Goal: Obtain resource: Obtain resource

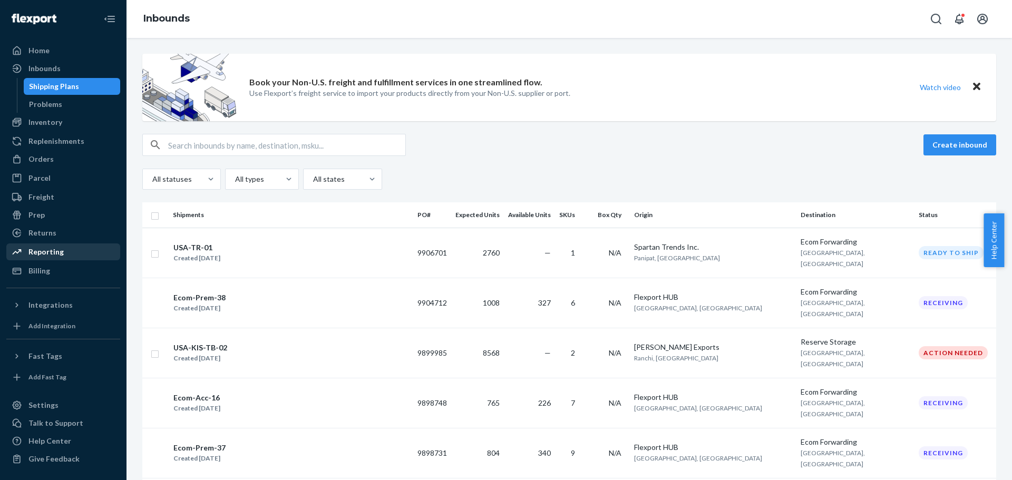
click at [52, 248] on div "Reporting" at bounding box center [45, 252] width 35 height 11
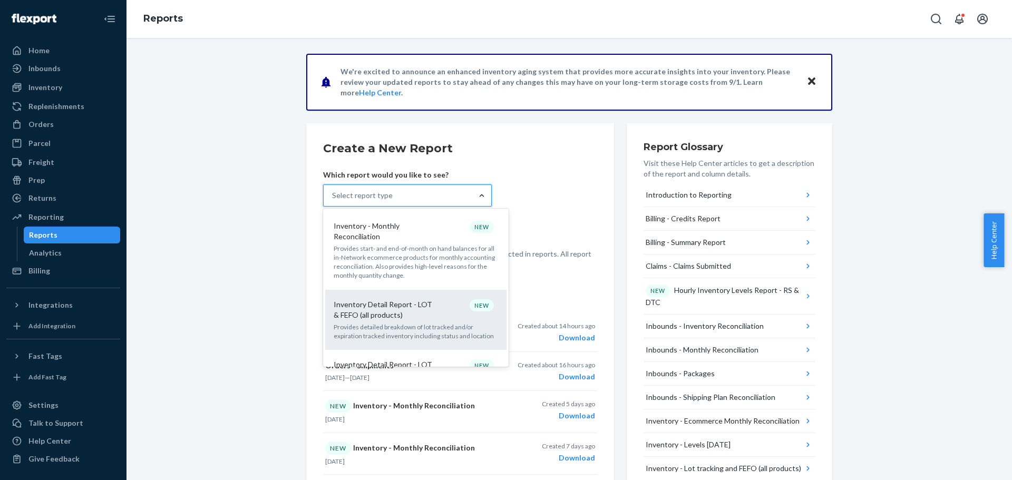
scroll to position [422, 0]
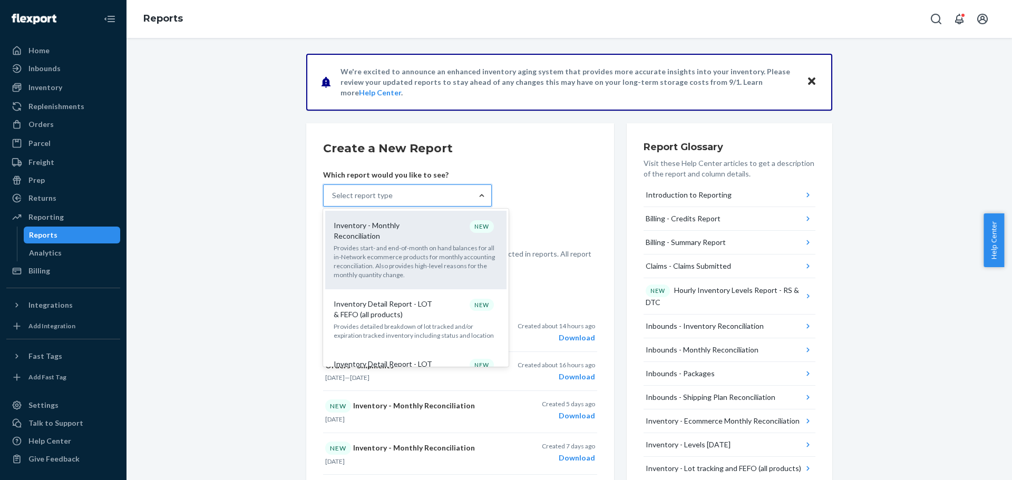
click at [403, 243] on p "Provides start- and end-of-month on hand balances for all in-Network ecommerce …" at bounding box center [416, 261] width 164 height 36
click at [333, 201] on input "option Inventory - Monthly Reconciliation focused, 10 of 32. 32 results availab…" at bounding box center [332, 195] width 1 height 11
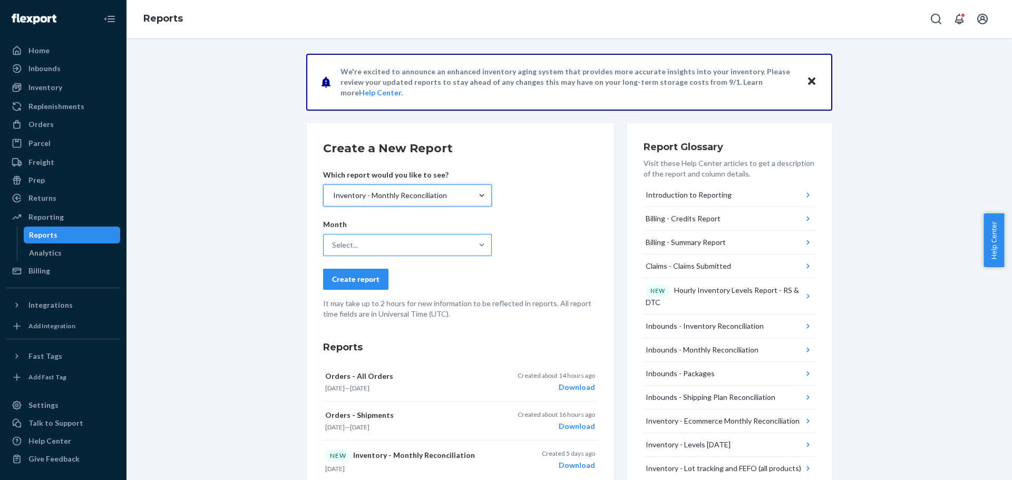
click at [422, 235] on div "Select..." at bounding box center [398, 245] width 149 height 21
click at [333, 240] on input "Select..." at bounding box center [332, 245] width 1 height 11
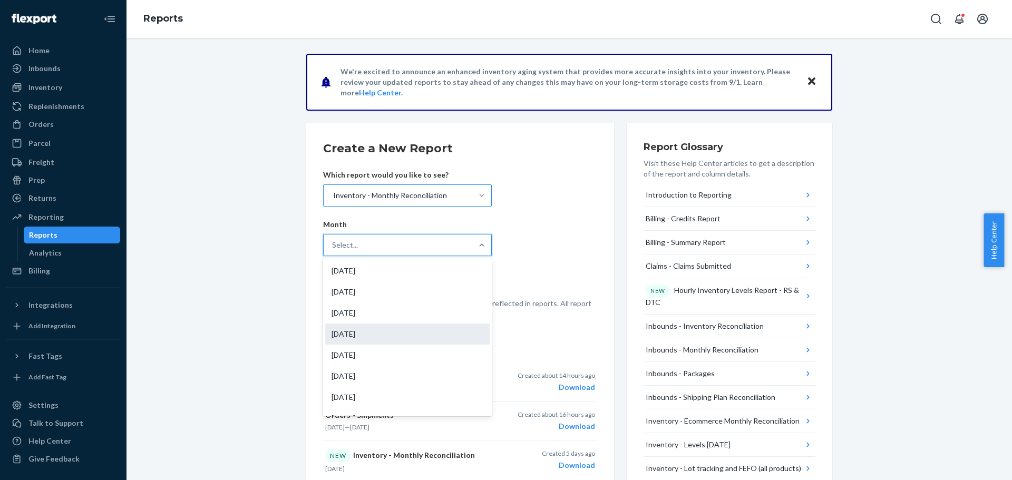
click at [364, 331] on div "[DATE]" at bounding box center [407, 334] width 164 height 21
click at [333, 250] on input "option [DATE] focused, 4 of 18. 18 results available. Use Up and Down to choose…" at bounding box center [332, 245] width 1 height 11
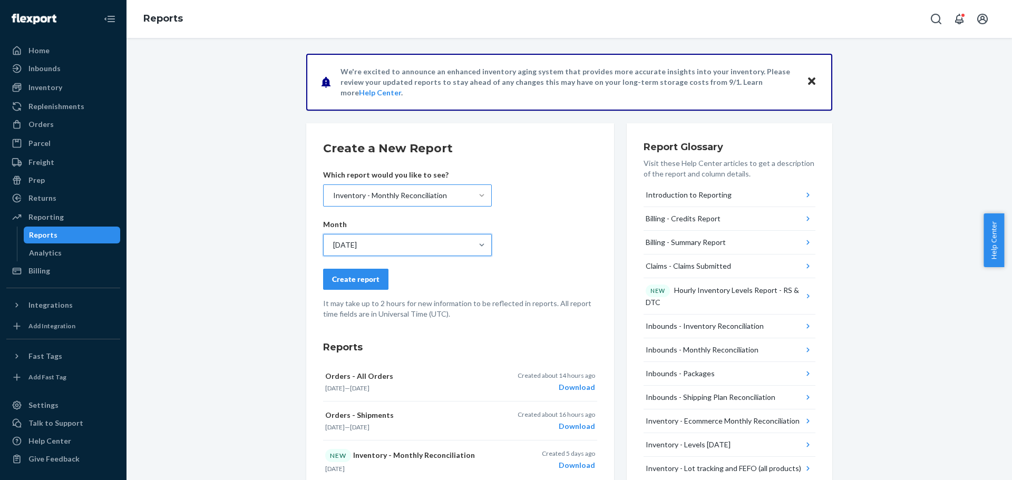
click at [359, 293] on form "Create a New Report Which report would you like to see? Inventory - Monthly Rec…" at bounding box center [460, 229] width 274 height 179
click at [356, 282] on div "Create report" at bounding box center [355, 279] width 47 height 11
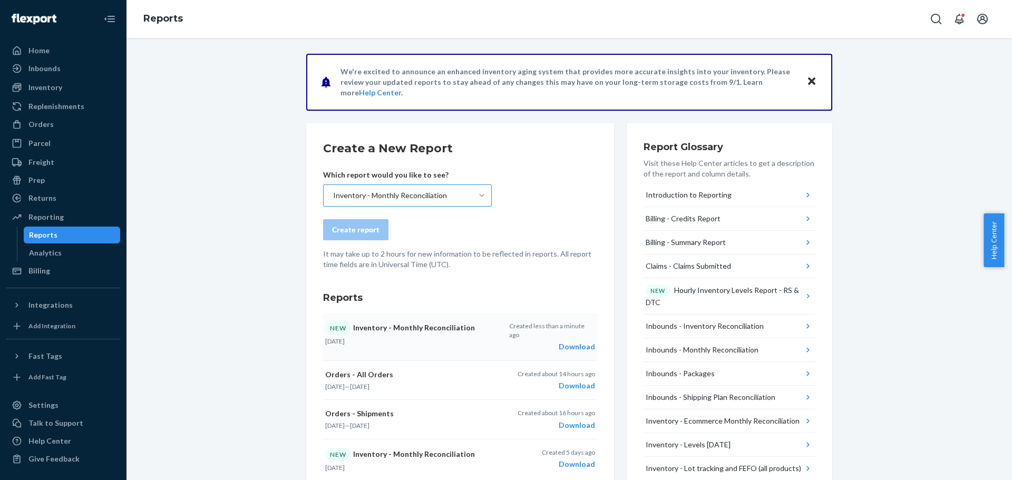
click at [576, 342] on div "Download" at bounding box center [552, 347] width 86 height 11
drag, startPoint x: 43, startPoint y: 70, endPoint x: 39, endPoint y: 94, distance: 24.6
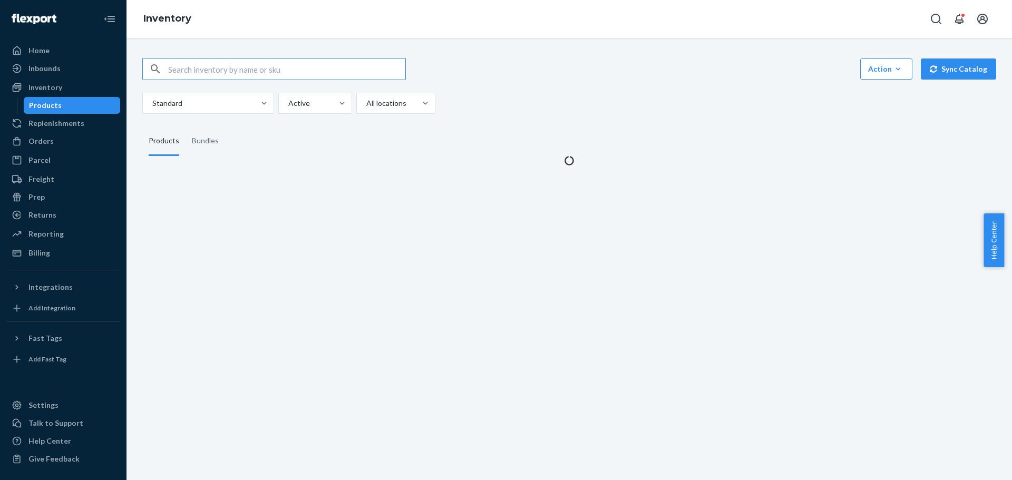
click at [230, 73] on input "text" at bounding box center [286, 69] width 237 height 21
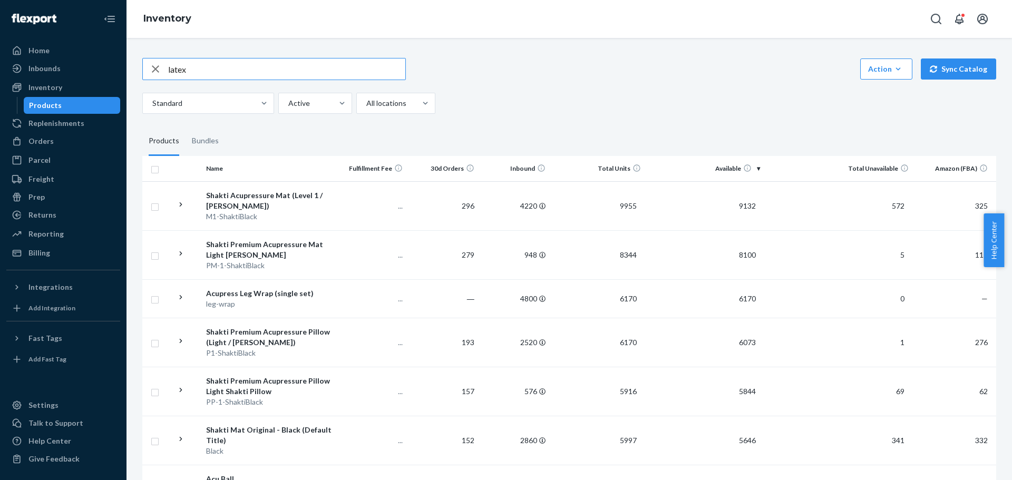
type input "latex"
